Goal: Task Accomplishment & Management: Use online tool/utility

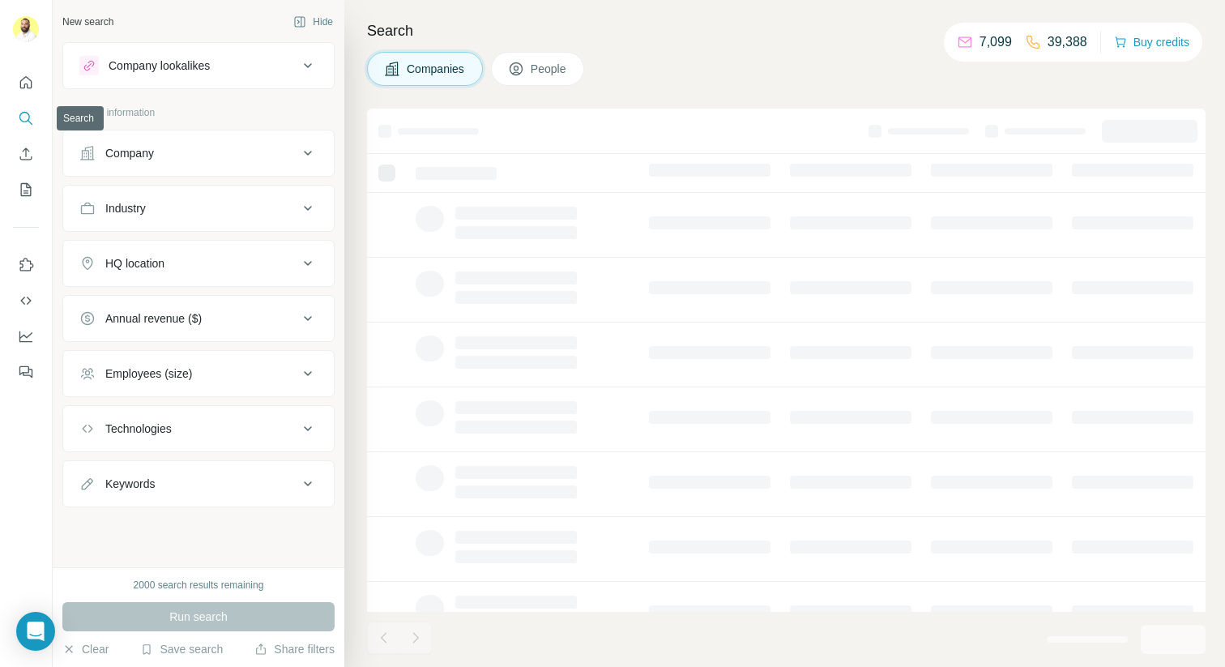
click at [22, 119] on icon "Search" at bounding box center [26, 118] width 16 height 16
click at [574, 75] on button "People" at bounding box center [538, 69] width 94 height 34
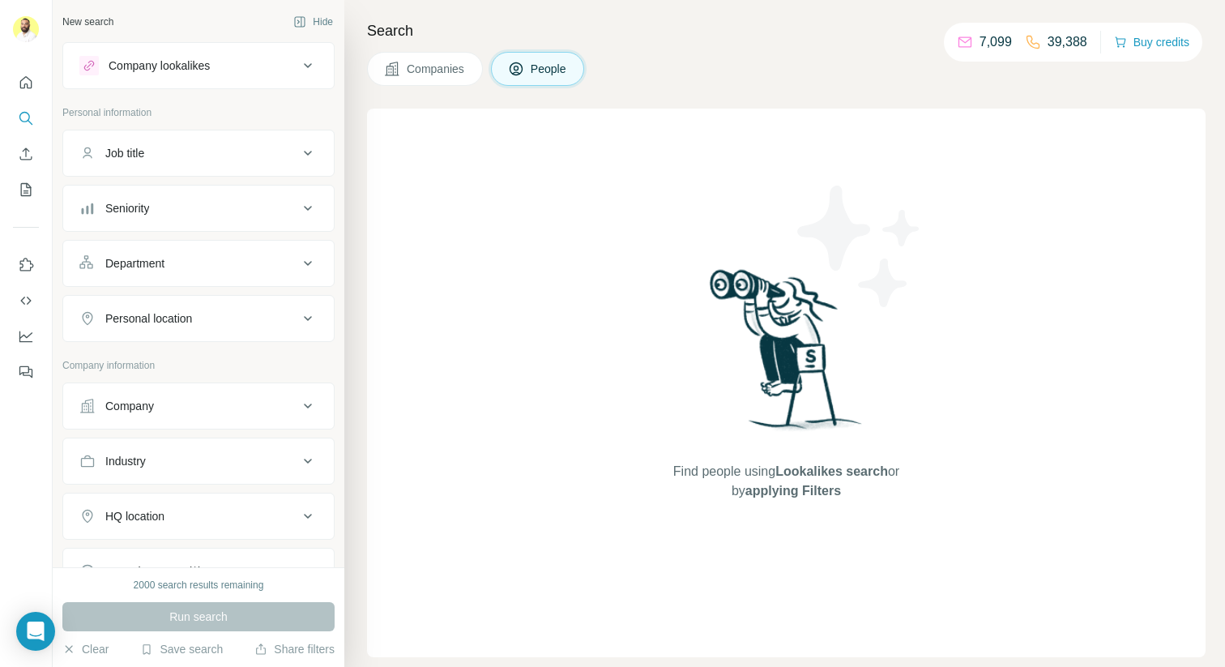
click at [459, 75] on span "Companies" at bounding box center [436, 69] width 59 height 16
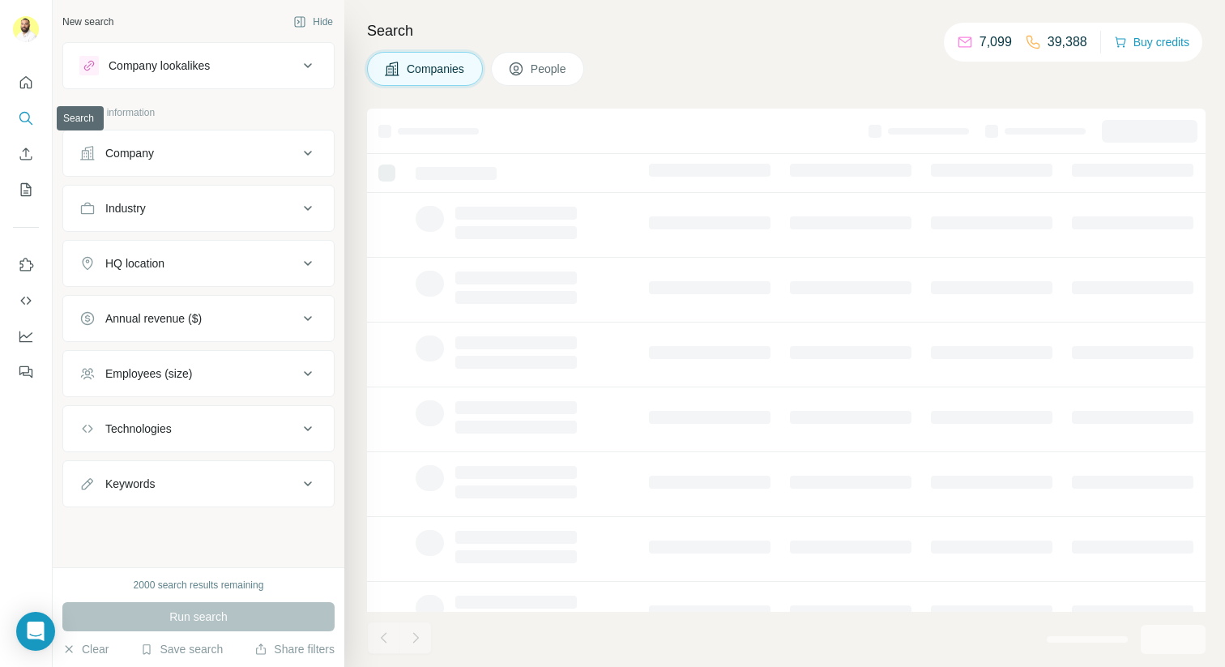
click at [24, 126] on icon "Search" at bounding box center [26, 118] width 16 height 16
click at [21, 95] on button "Quick start" at bounding box center [26, 82] width 26 height 29
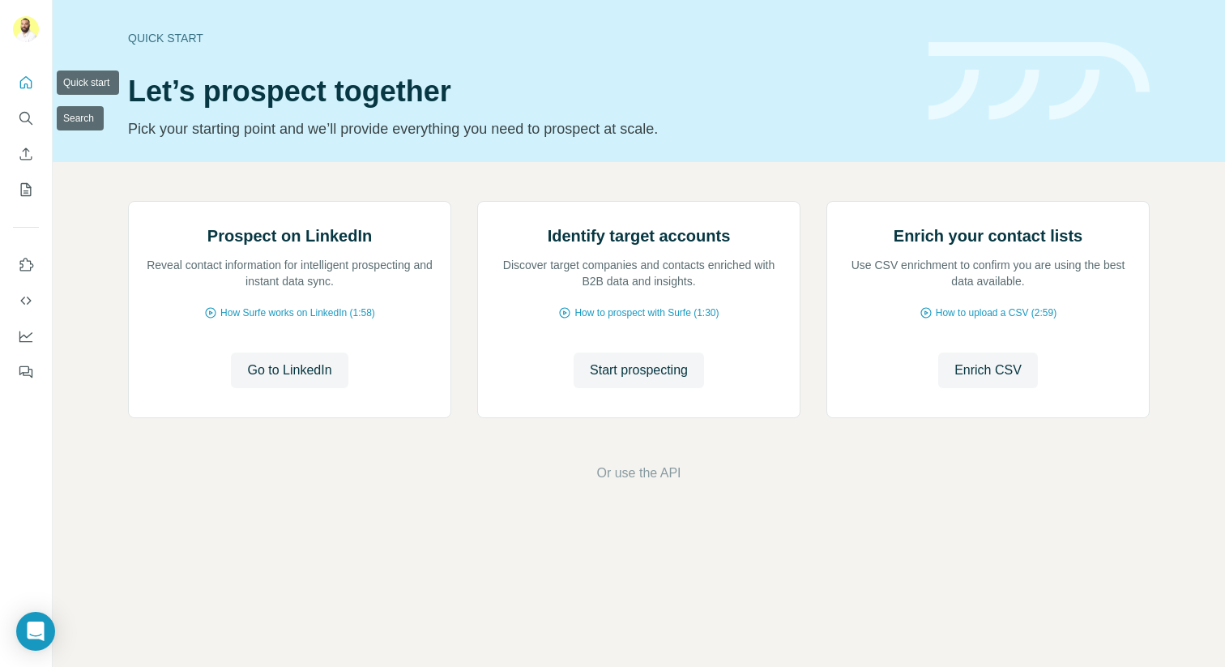
click at [23, 140] on button "Enrich CSV" at bounding box center [26, 153] width 26 height 29
click at [35, 121] on button "Search" at bounding box center [26, 118] width 26 height 29
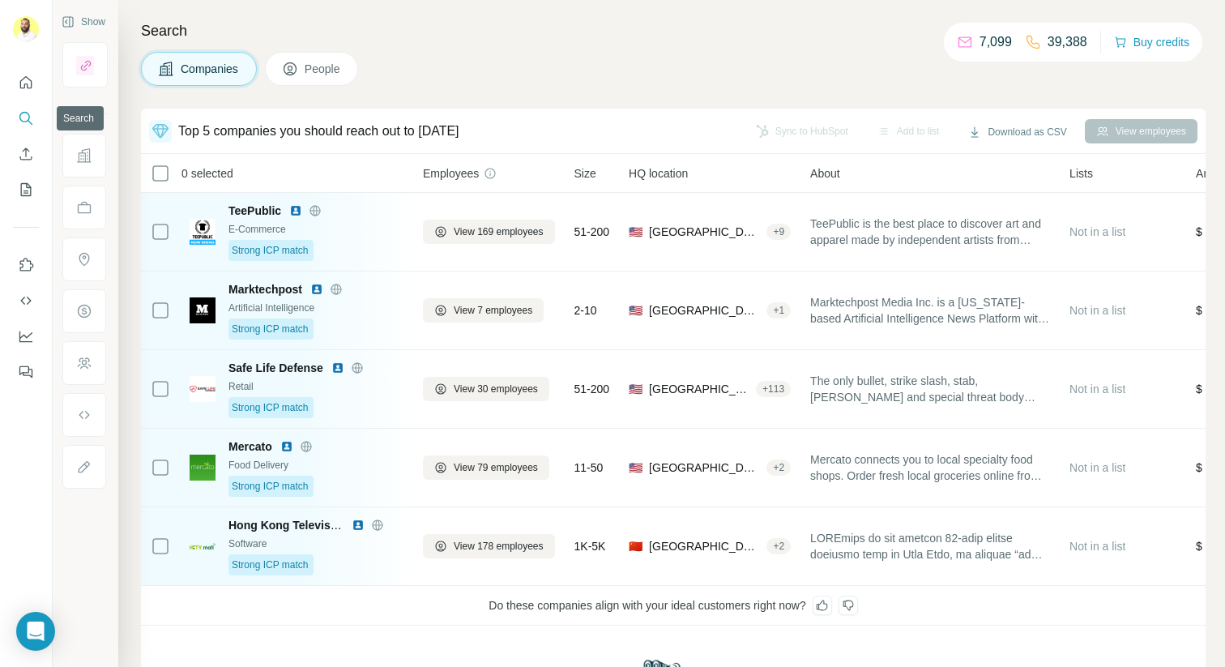
click at [24, 102] on nav at bounding box center [26, 136] width 26 height 136
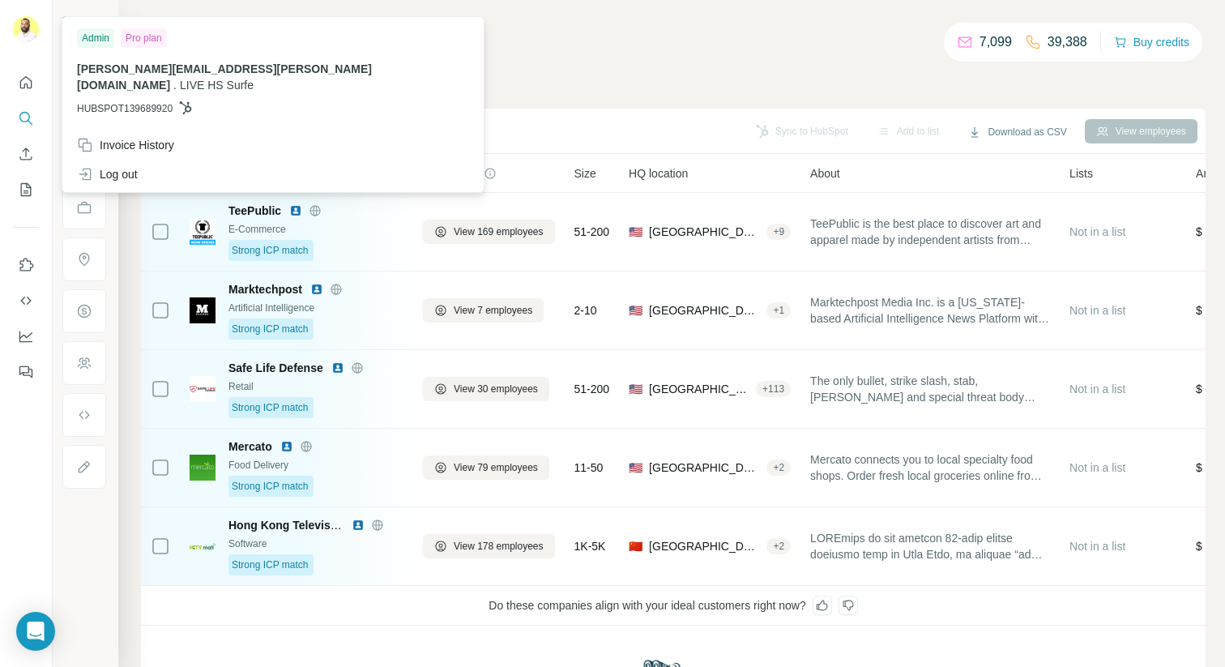
click at [26, 25] on img at bounding box center [26, 29] width 26 height 26
click at [437, 62] on div "Companies People" at bounding box center [673, 69] width 1064 height 34
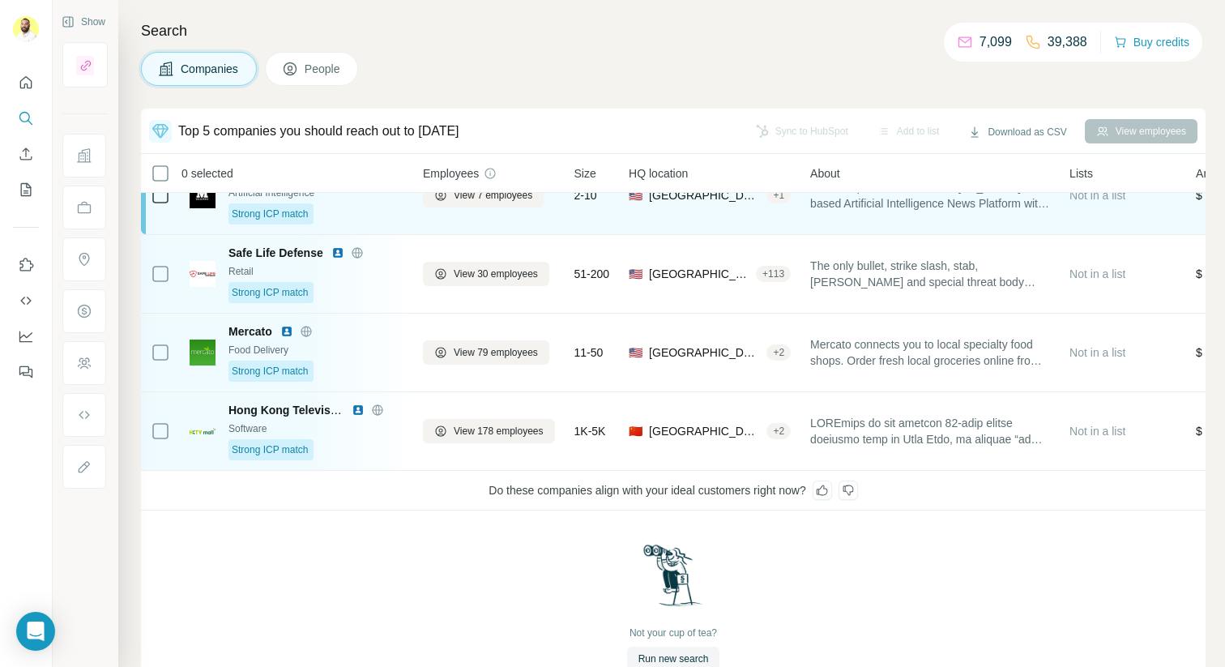
scroll to position [127, 0]
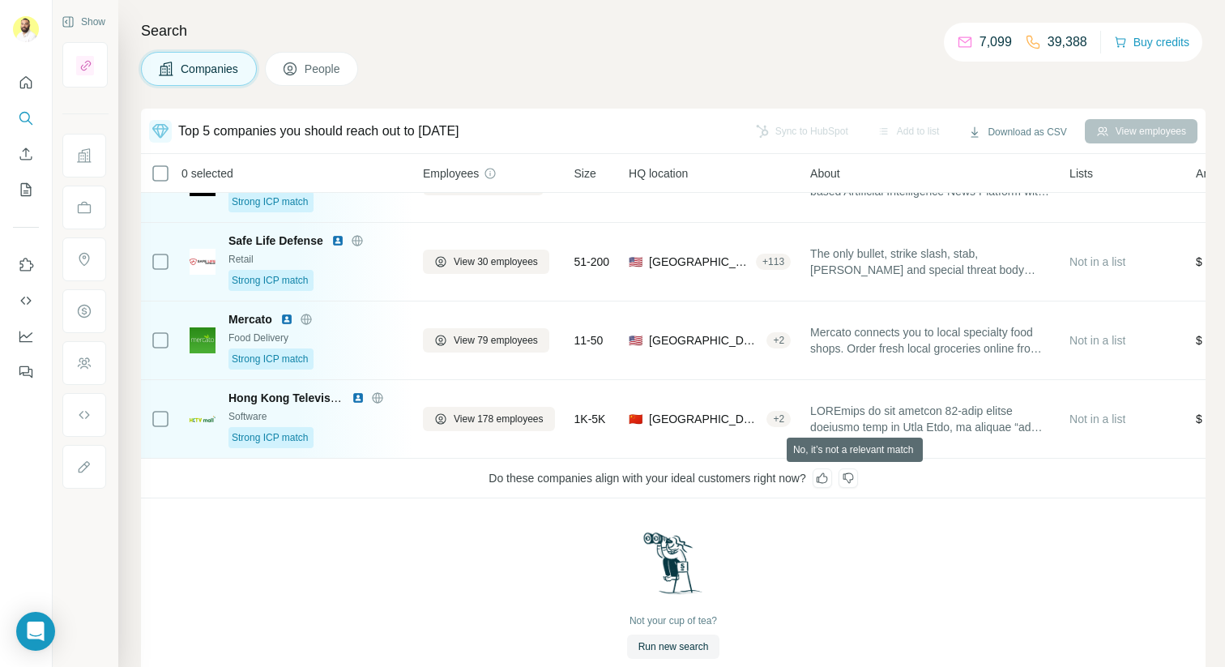
click at [853, 480] on icon at bounding box center [847, 478] width 11 height 11
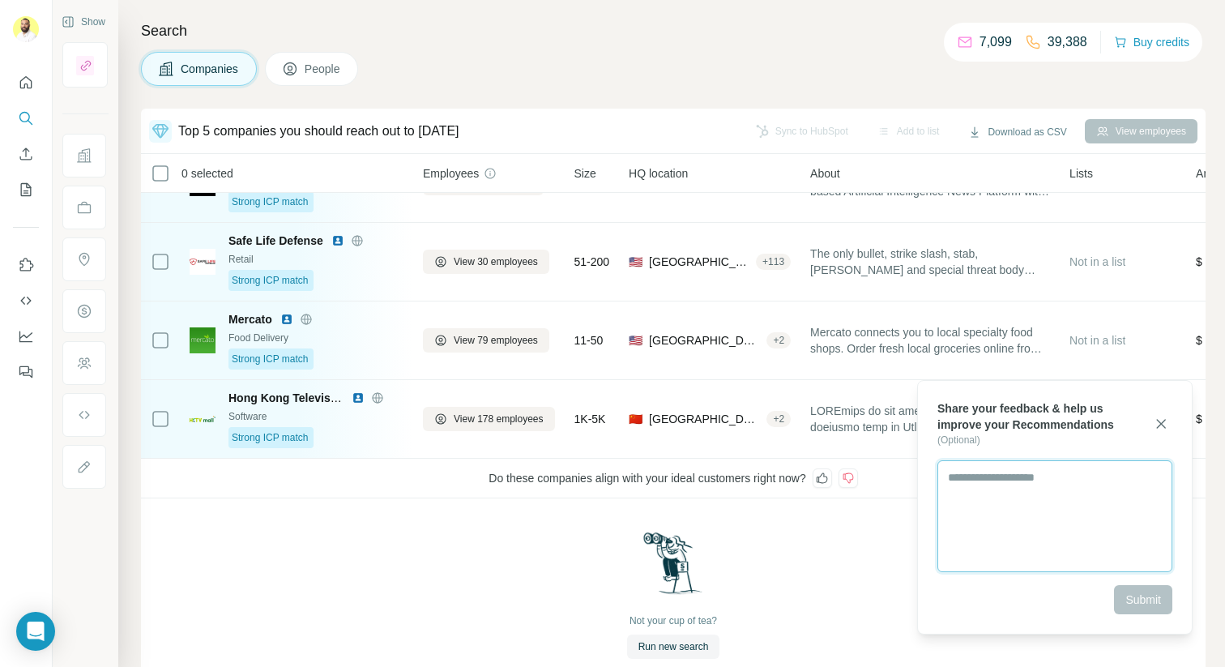
click at [1004, 500] on textarea at bounding box center [1054, 516] width 235 height 112
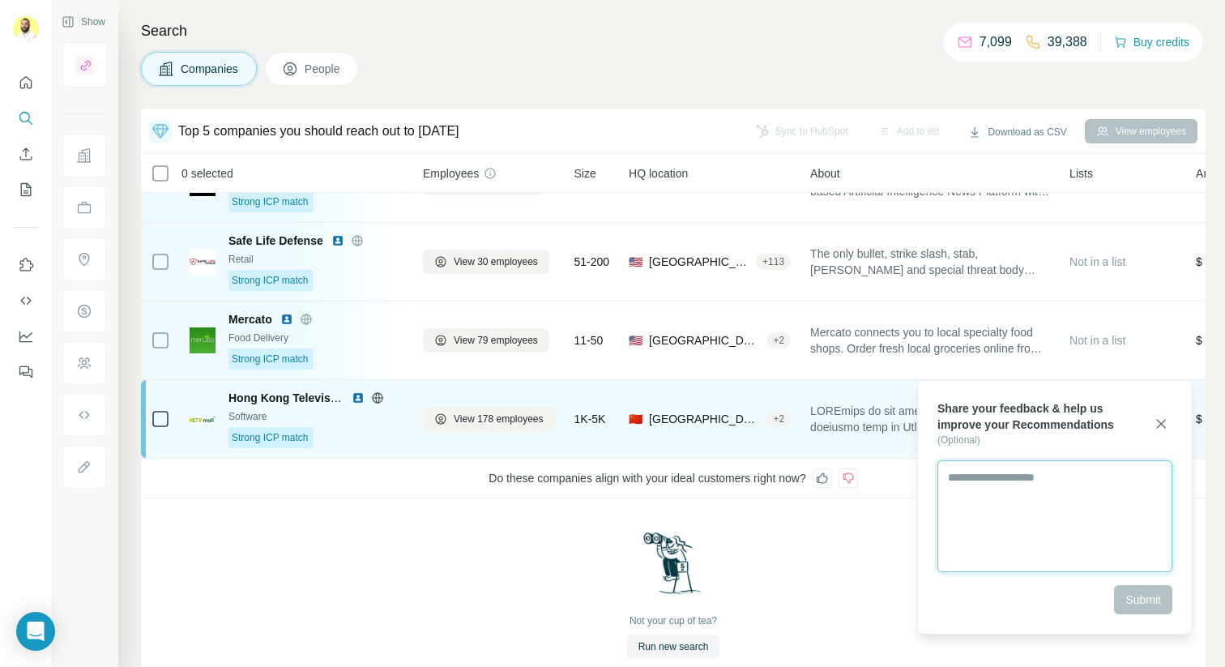
scroll to position [112, 0]
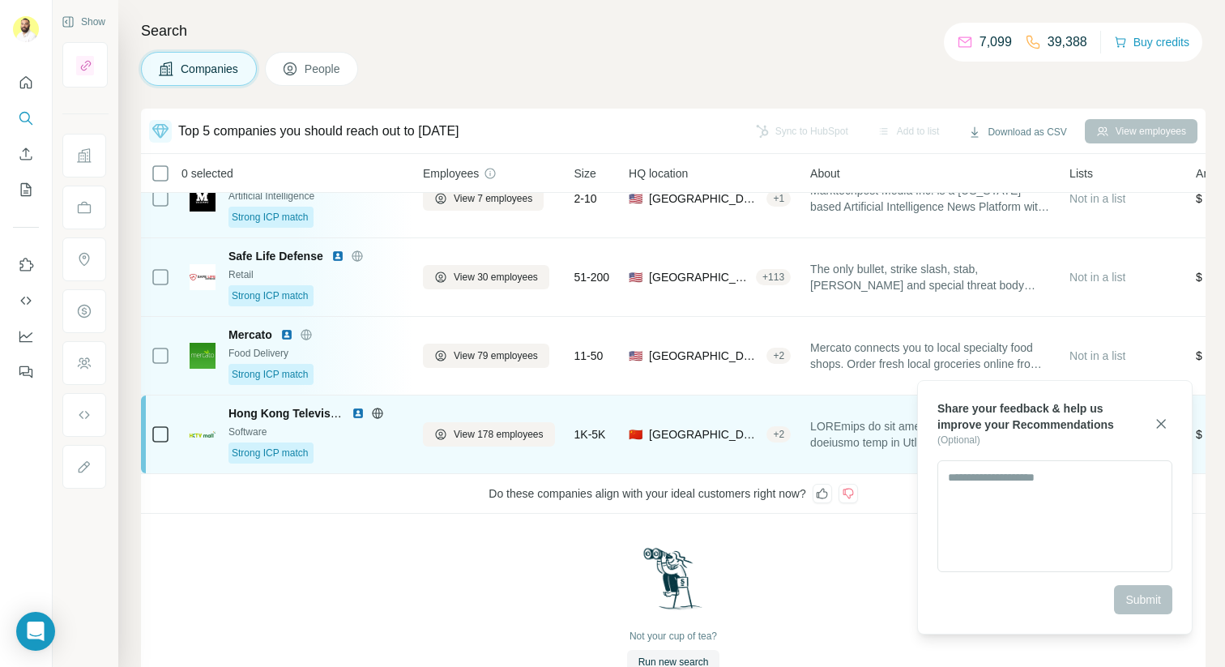
click at [768, 430] on div "+ 2" at bounding box center [778, 434] width 24 height 15
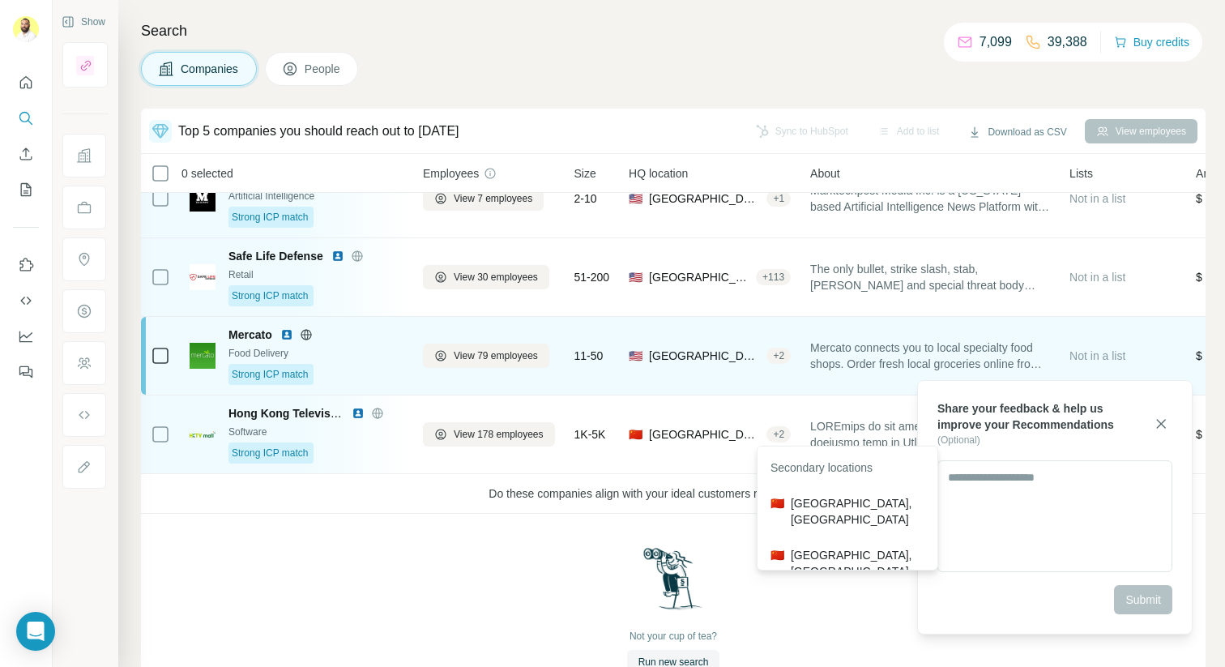
click at [778, 360] on div "+ 2" at bounding box center [778, 355] width 24 height 15
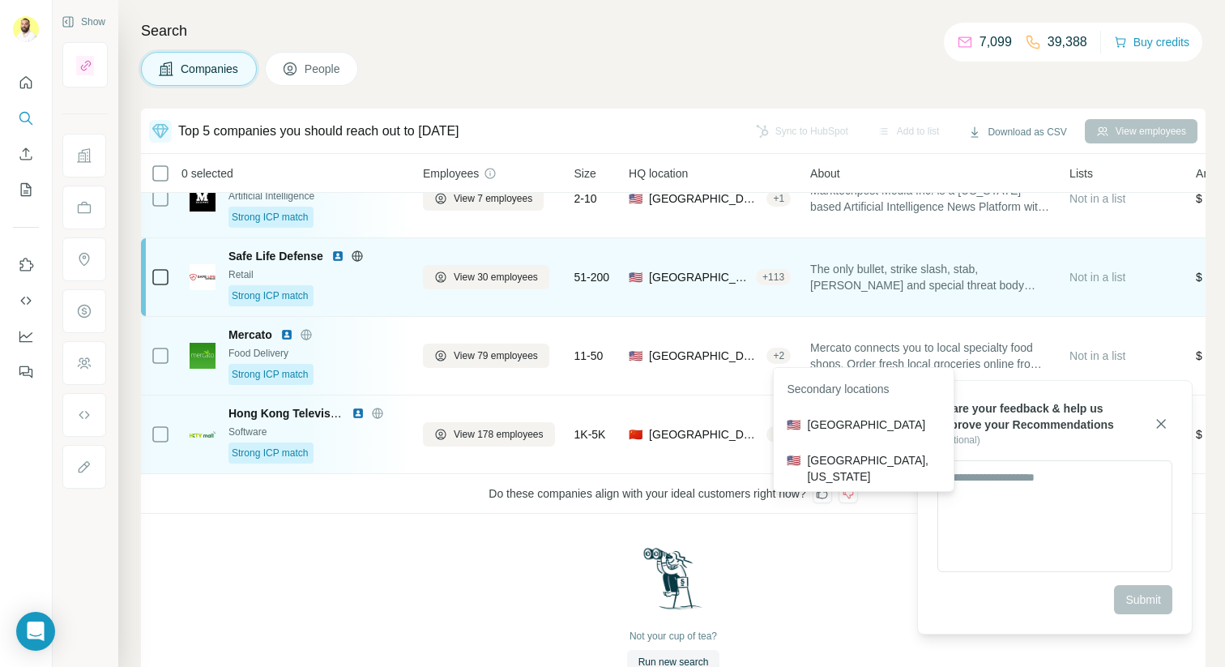
click at [781, 275] on div "+ 113" at bounding box center [773, 277] width 35 height 15
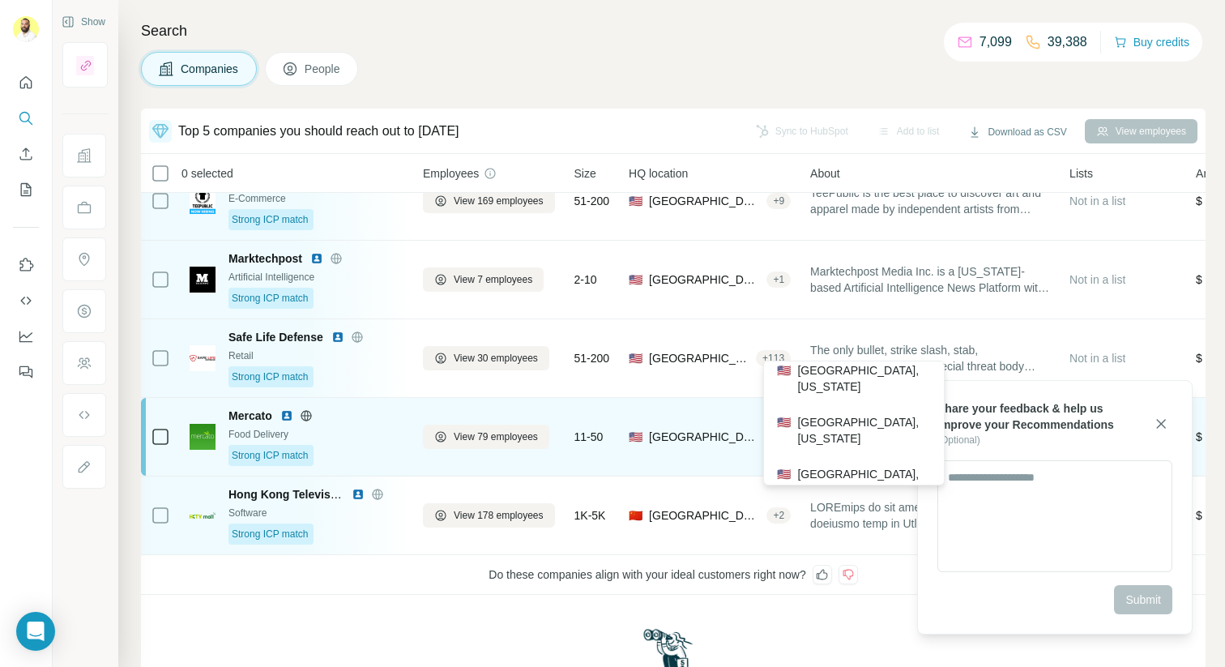
scroll to position [0, 0]
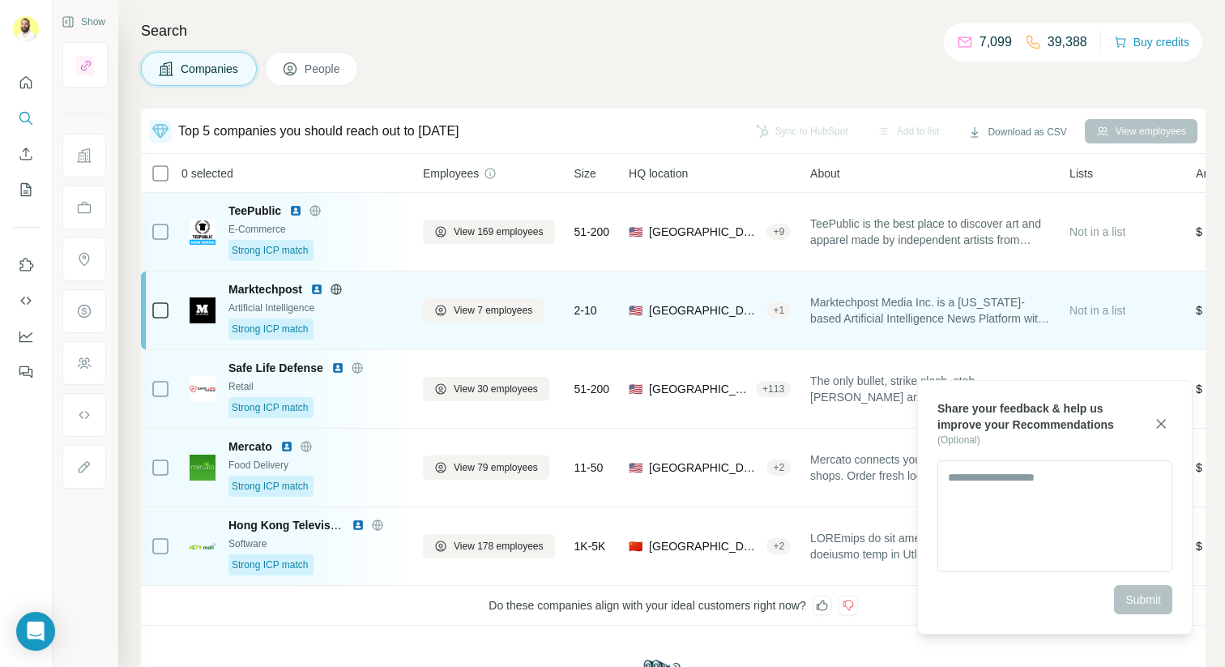
click at [775, 318] on div "🇺🇸 United States, California + 1" at bounding box center [710, 310] width 162 height 58
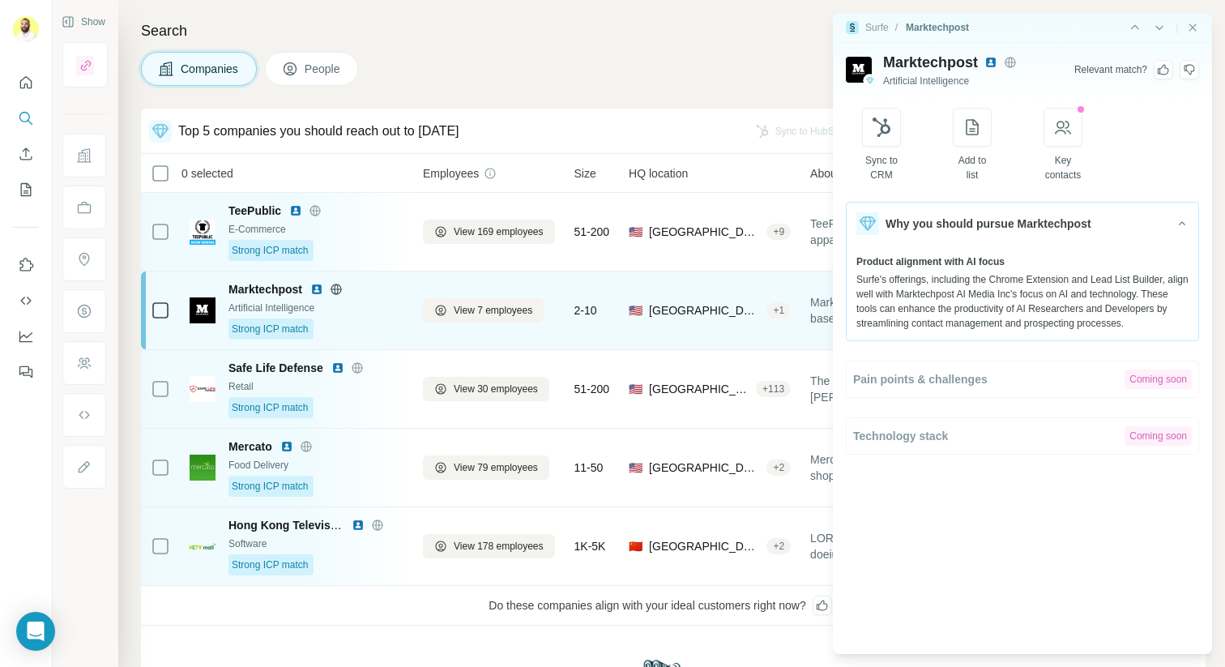
click at [782, 313] on div "+ 1" at bounding box center [778, 310] width 24 height 15
click at [778, 311] on div "+ 1" at bounding box center [778, 310] width 24 height 15
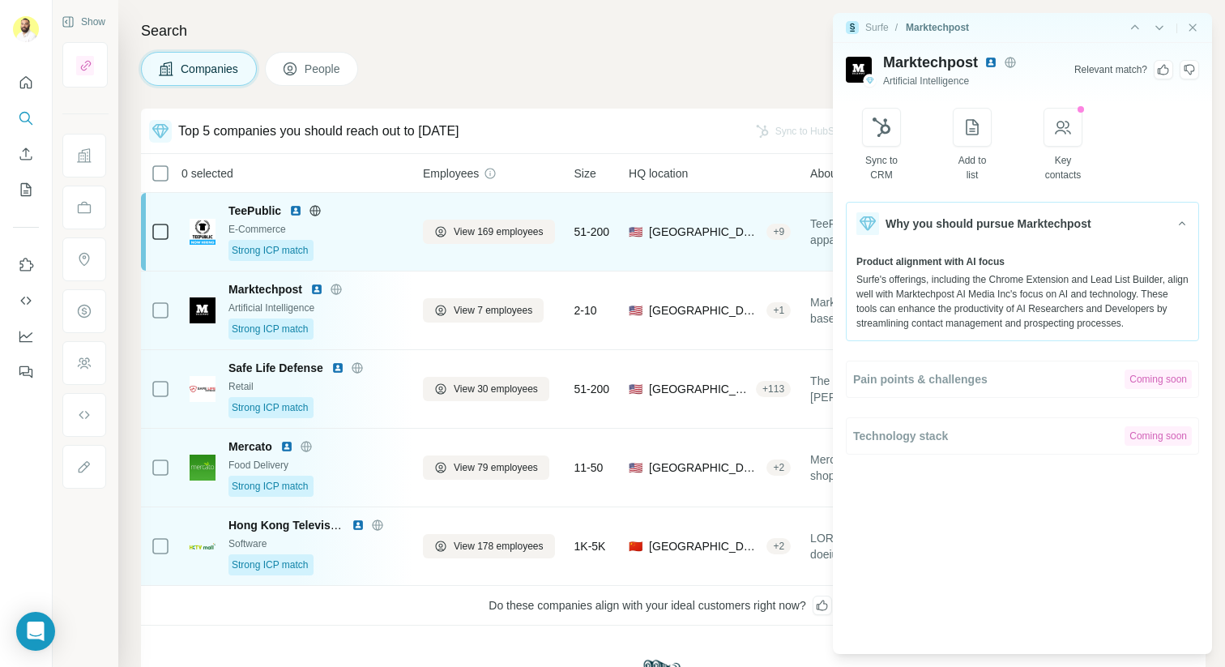
click at [779, 224] on div "+ 9" at bounding box center [778, 231] width 24 height 15
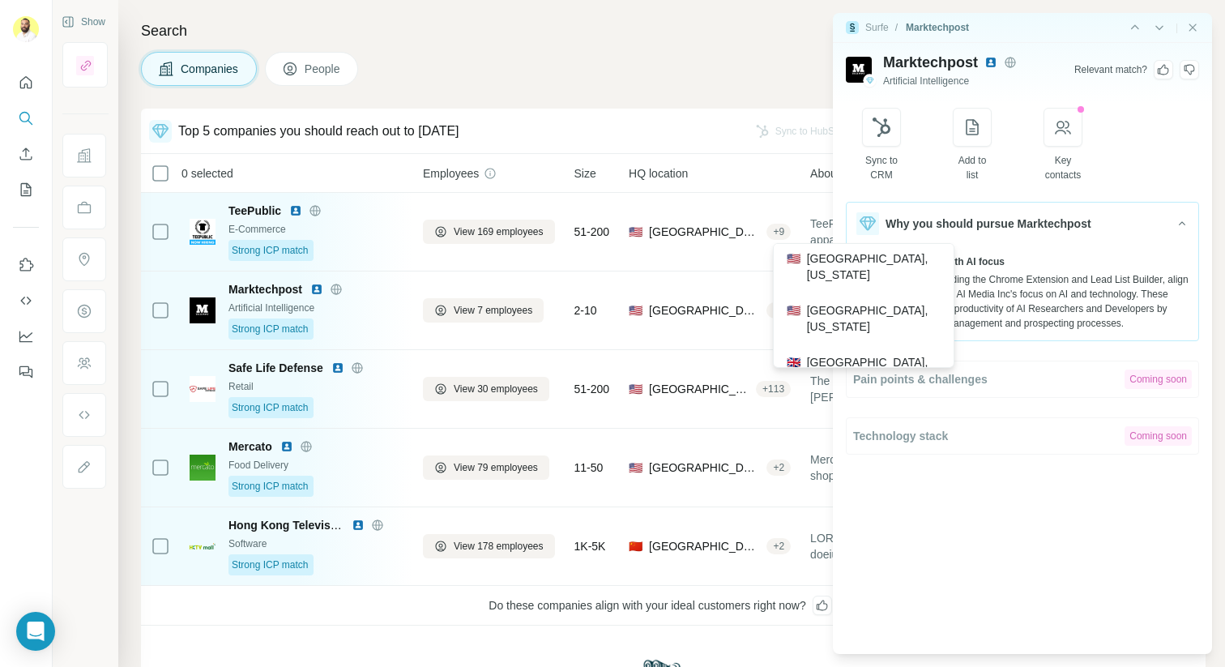
scroll to position [261, 0]
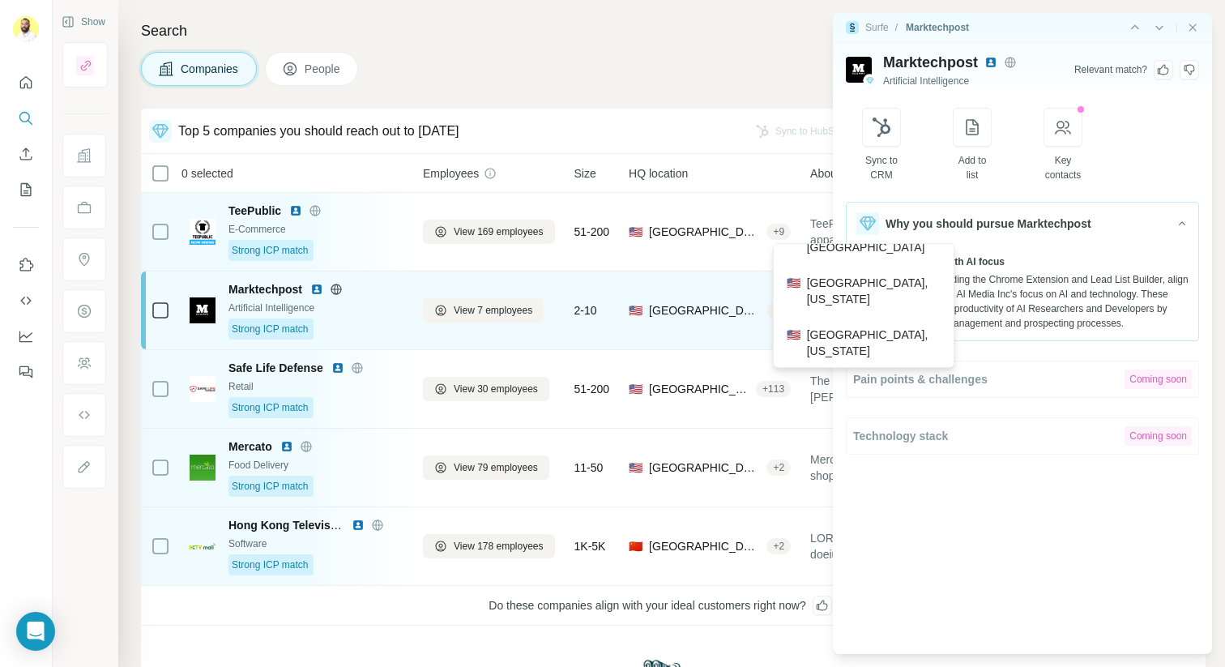
click at [687, 282] on div "🇺🇸 United States, California + 1" at bounding box center [710, 310] width 162 height 58
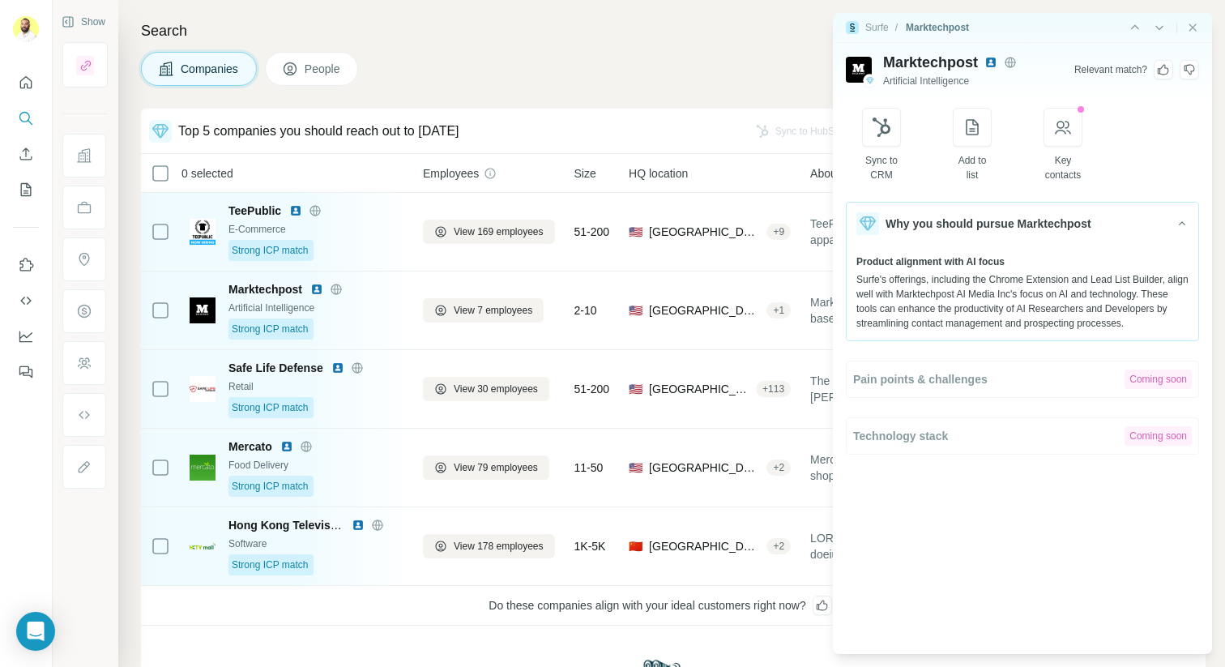
click at [1191, 19] on div "Surfe / Marktechpost |" at bounding box center [1022, 28] width 379 height 30
click at [1191, 21] on icon "Close side panel" at bounding box center [1192, 27] width 13 height 13
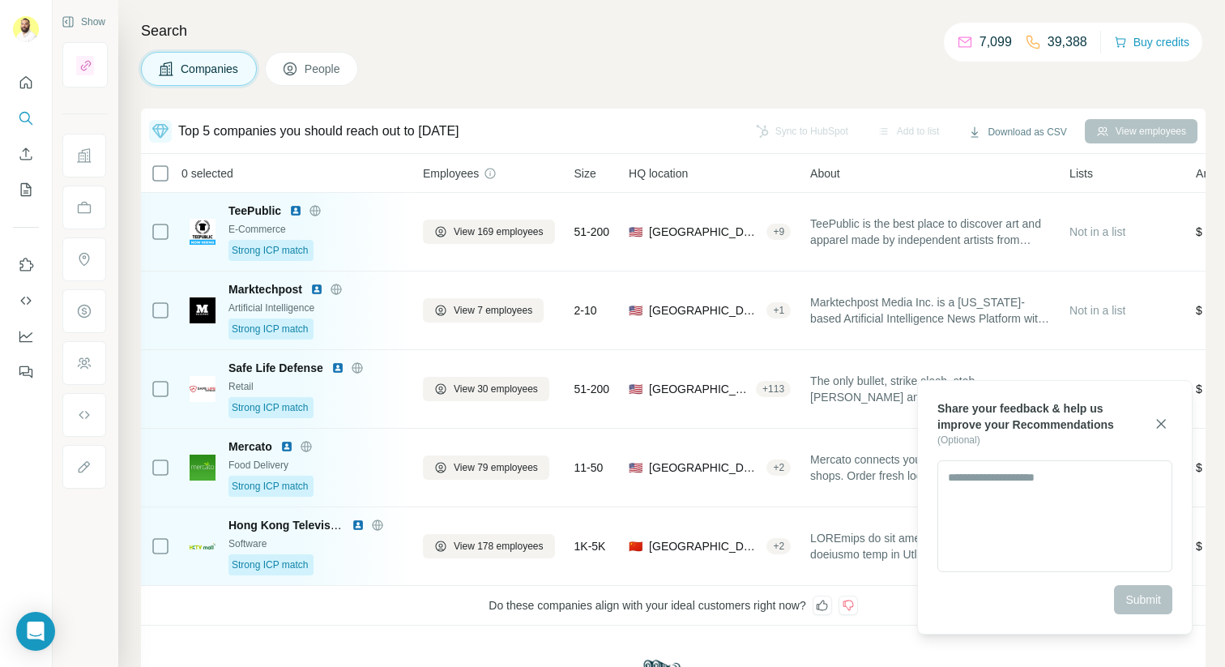
click at [1191, 23] on h4 "Search" at bounding box center [673, 30] width 1064 height 23
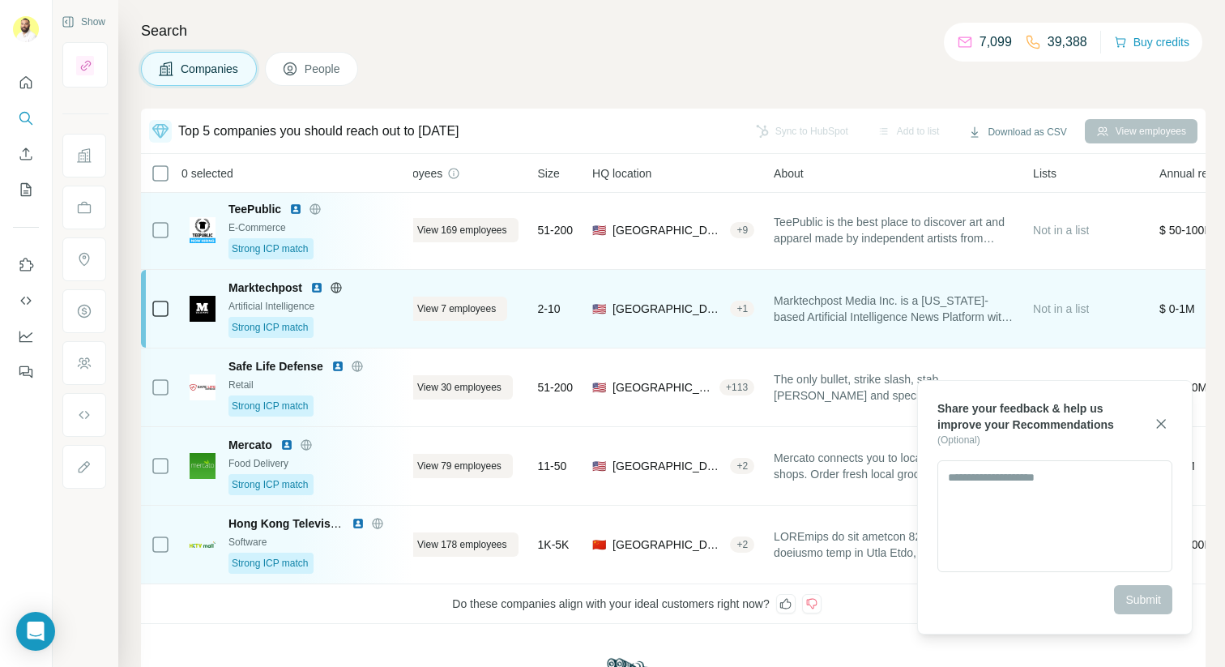
scroll to position [2, 68]
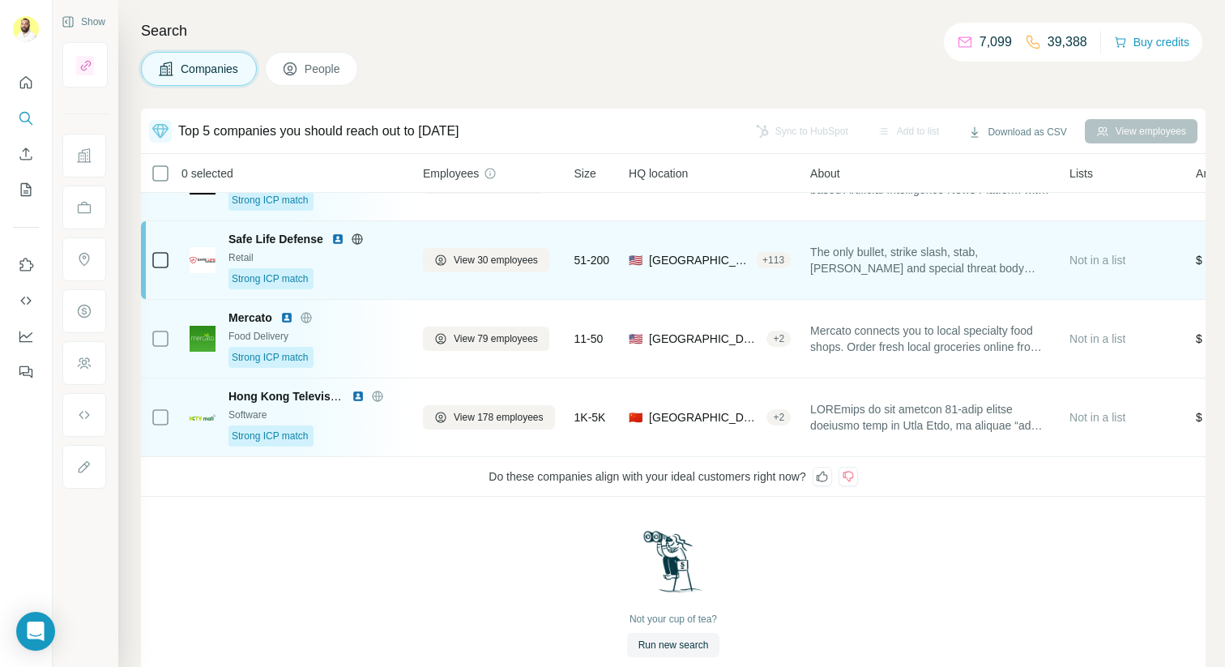
scroll to position [160, 0]
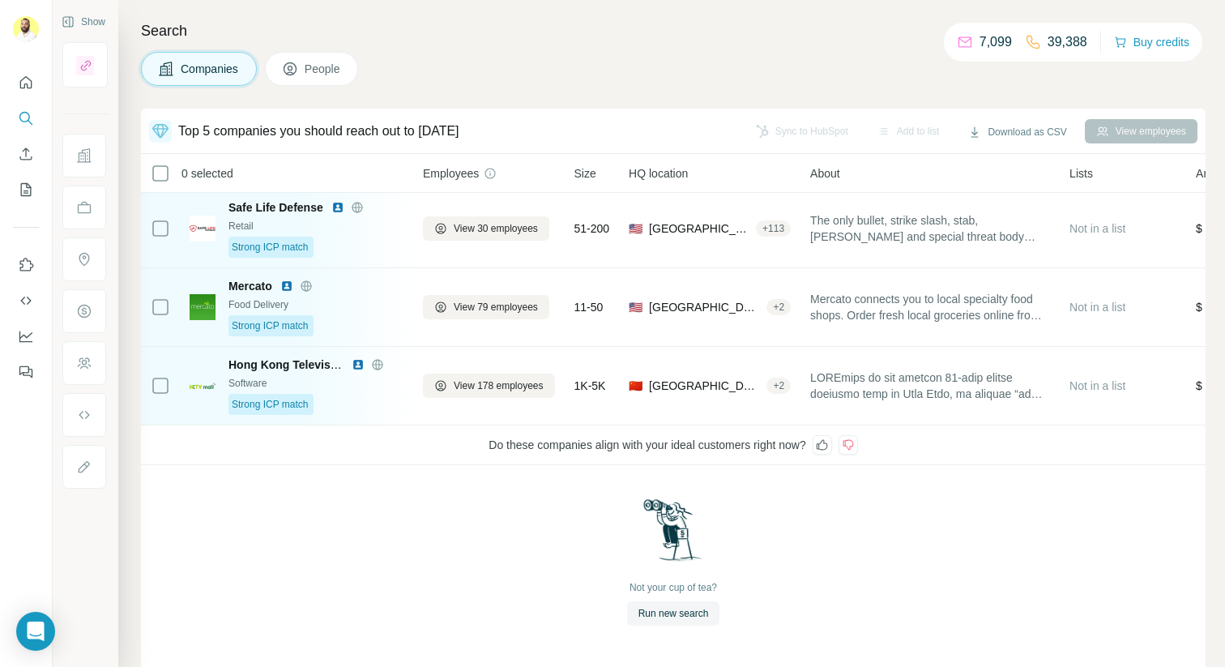
click at [856, 451] on div at bounding box center [847, 444] width 19 height 19
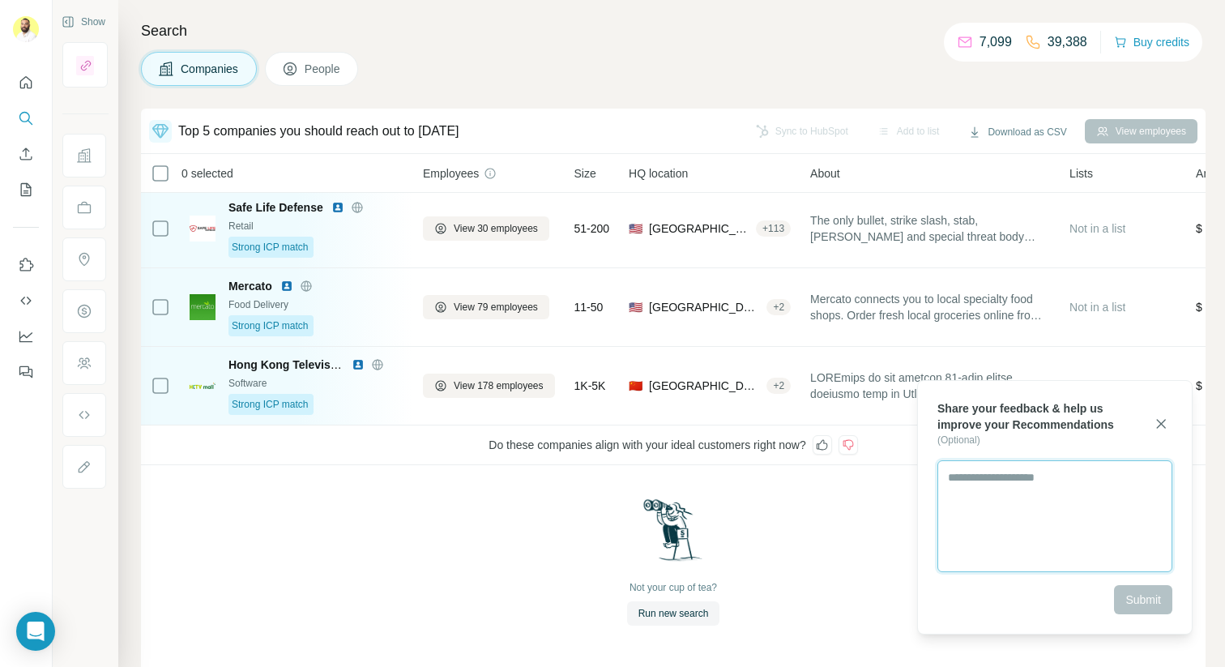
click at [954, 490] on textarea at bounding box center [1054, 516] width 235 height 112
type textarea "*"
type textarea "**********"
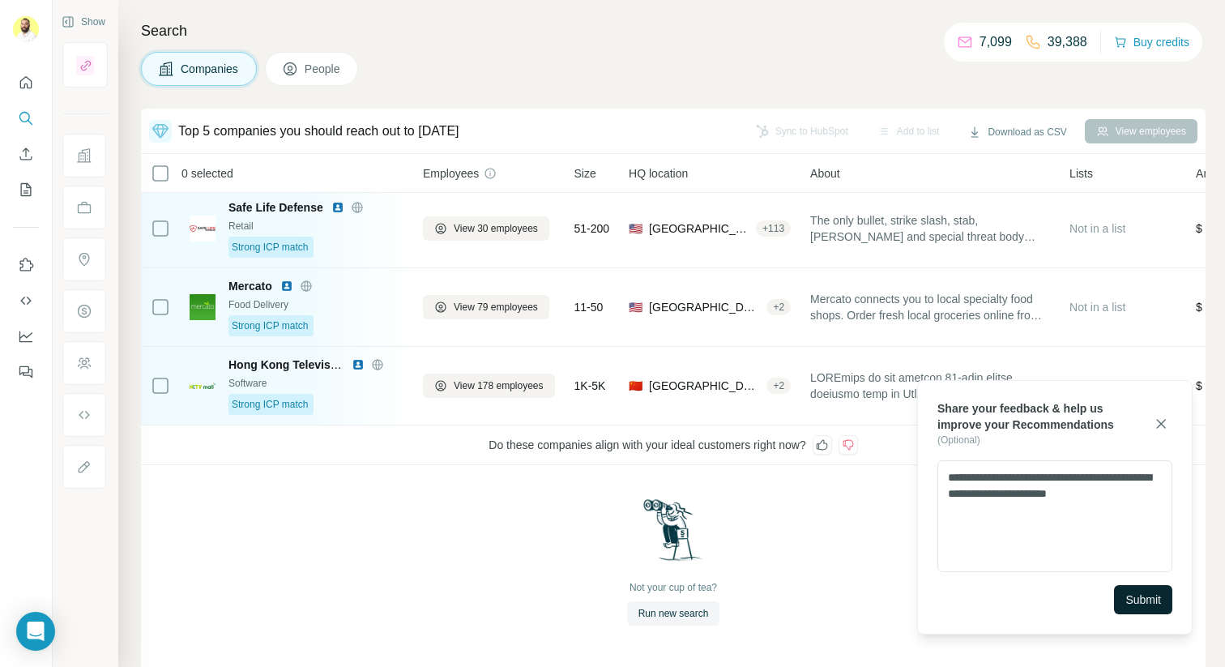
click at [1125, 599] on span "Submit" at bounding box center [1143, 599] width 36 height 16
